Goal: Task Accomplishment & Management: Manage account settings

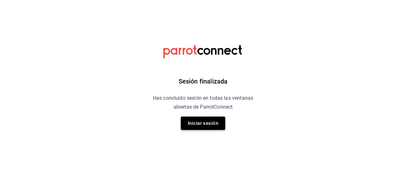
click at [208, 126] on button "Iniciar sesión" at bounding box center [203, 122] width 44 height 13
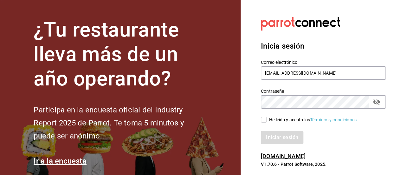
click at [265, 119] on input "He leído y acepto los Términos y condiciones." at bounding box center [264, 120] width 6 height 6
checkbox input "true"
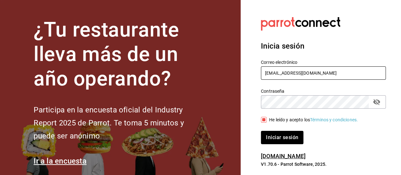
click at [324, 71] on input "[EMAIL_ADDRESS][DOMAIN_NAME]" at bounding box center [323, 72] width 125 height 13
type input "s"
type input "[EMAIL_ADDRESS][DOMAIN_NAME]"
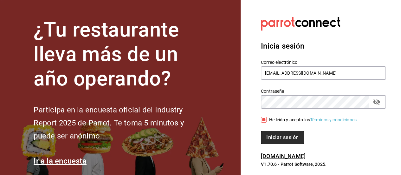
click at [277, 136] on button "Iniciar sesión" at bounding box center [282, 137] width 43 height 13
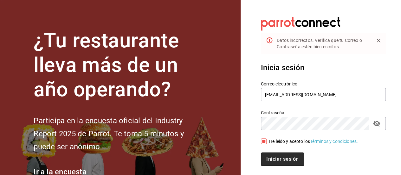
click at [279, 162] on button "Iniciar sesión" at bounding box center [282, 158] width 43 height 13
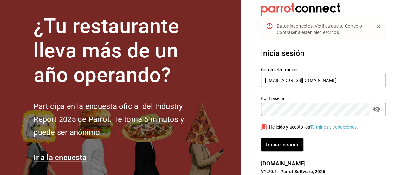
scroll to position [31, 0]
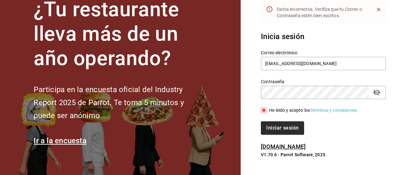
click at [278, 130] on button "Iniciar sesión" at bounding box center [282, 127] width 43 height 13
